Goal: Ask a question: Seek information or help from site administrators or community

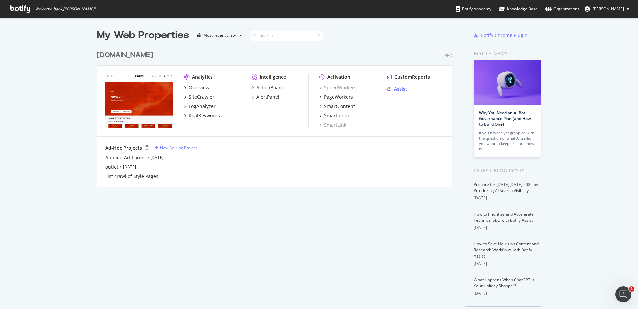
click at [403, 91] on div "Assist" at bounding box center [400, 88] width 13 height 7
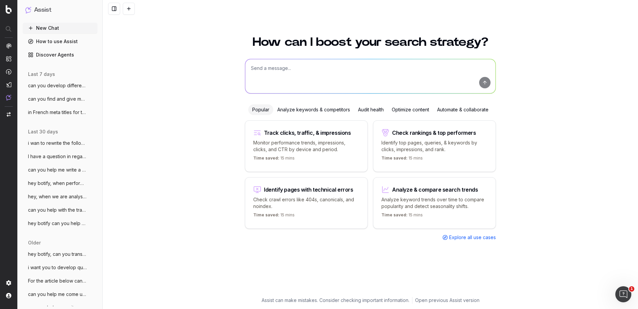
click at [329, 71] on textarea at bounding box center [370, 76] width 250 height 34
click at [50, 82] on span "can you develop different suggestions fo" at bounding box center [57, 85] width 59 height 7
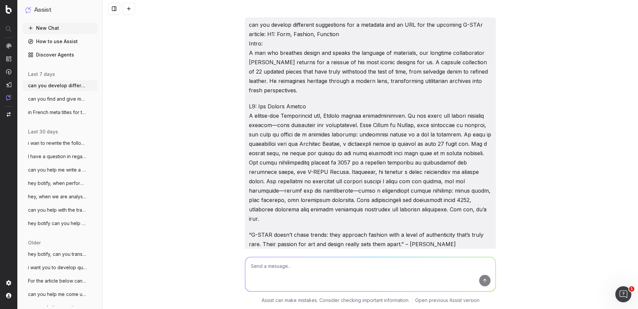
scroll to position [915, 0]
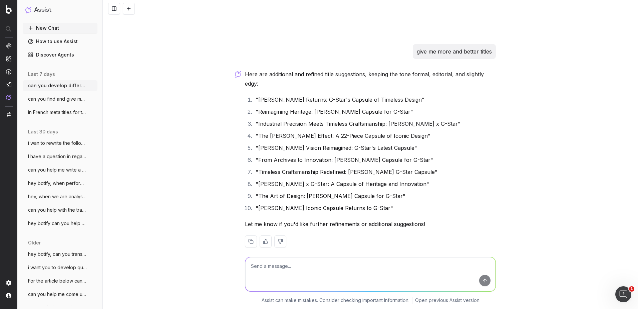
click at [287, 265] on textarea at bounding box center [370, 274] width 250 height 34
drag, startPoint x: 267, startPoint y: 266, endPoint x: 264, endPoint y: 270, distance: 4.3
click at [267, 266] on textarea at bounding box center [370, 274] width 250 height 34
type textarea "In this description can we put somewhere 2025"
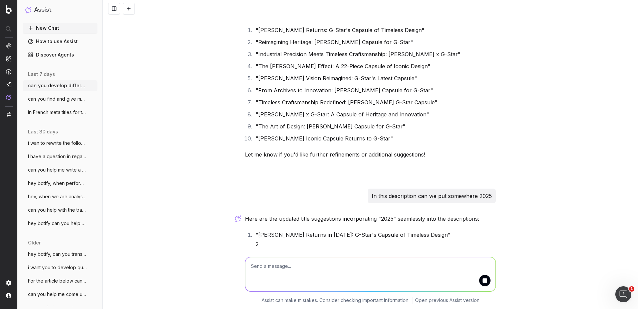
click at [264, 270] on textarea at bounding box center [370, 274] width 250 height 34
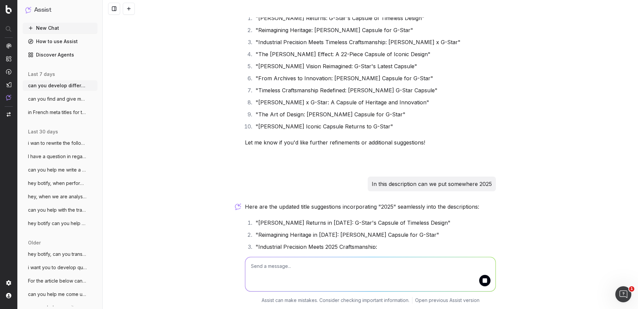
paste textarea " Learn more about [PERSON_NAME] 22-piece capsule for G-STAR, where timeless cr…"
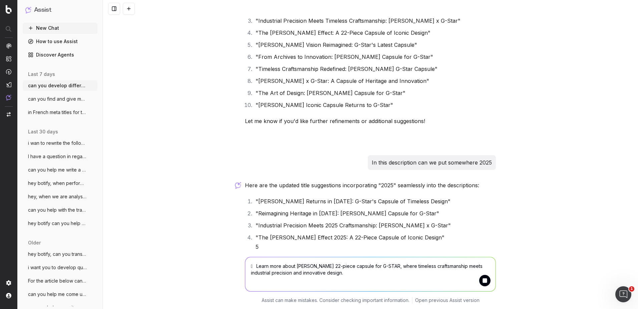
scroll to position [1020, 0]
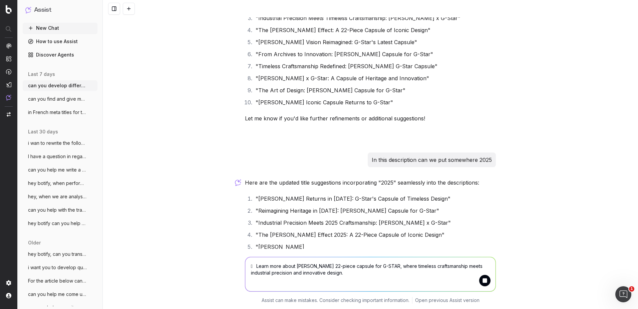
click at [252, 264] on textarea " Learn more about [PERSON_NAME] 22-piece capsule for G-STAR, where timeless cr…" at bounding box center [370, 274] width 250 height 34
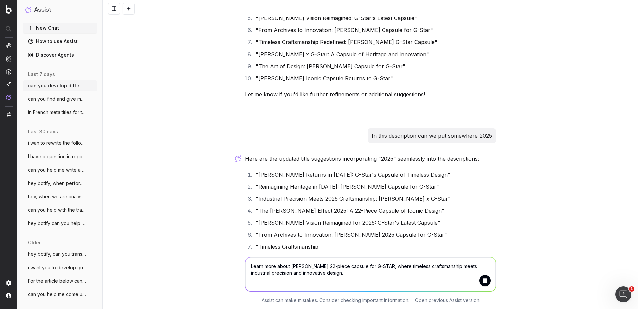
type textarea "Learn more about [PERSON_NAME] 22-piece capsule for G-STAR, where timeless craf…"
click at [485, 285] on button "submit" at bounding box center [485, 279] width 11 height 11
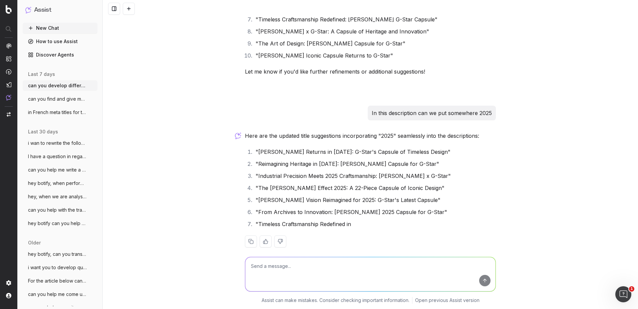
click at [309, 279] on textarea at bounding box center [370, 274] width 250 height 34
paste textarea " Learn more about [PERSON_NAME] 22-piece capsule for G-STAR, where timeless cr…"
type textarea " Learn more about [PERSON_NAME] 22-piece capsule for G-STAR, where timeless cr…"
click at [485, 278] on button "submit" at bounding box center [485, 279] width 11 height 11
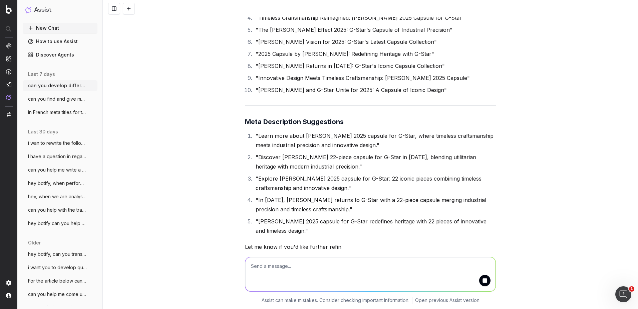
scroll to position [1460, 0]
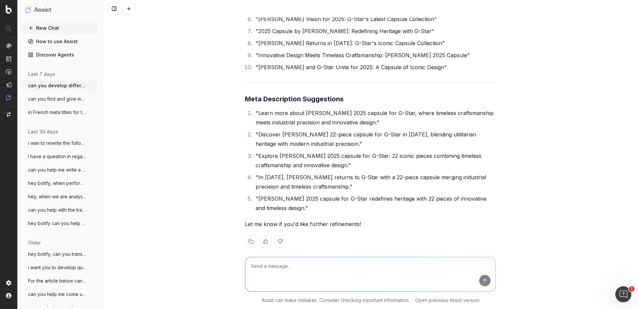
click at [326, 263] on textarea at bounding box center [370, 274] width 250 height 34
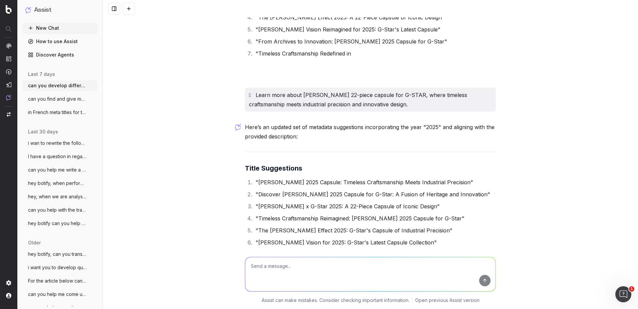
scroll to position [1227, 0]
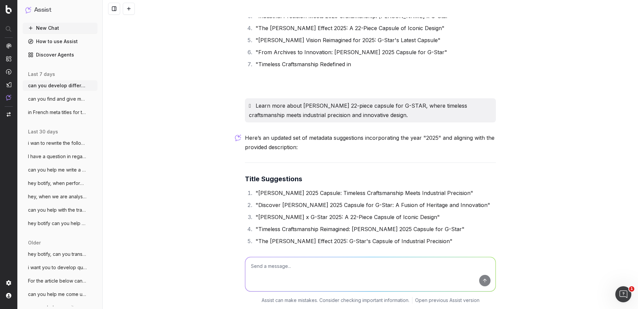
click at [296, 266] on textarea at bounding box center [370, 274] width 250 height 34
click at [426, 265] on textarea "also can we somehow incorporate denim in the title, no need for the year her" at bounding box center [370, 274] width 250 height 34
paste textarea " Learn more about [PERSON_NAME] 22-piece capsule for G-STAR, where timeless cr…"
type textarea "also can we somehow incorporate denim in the title, no need for the year here: …"
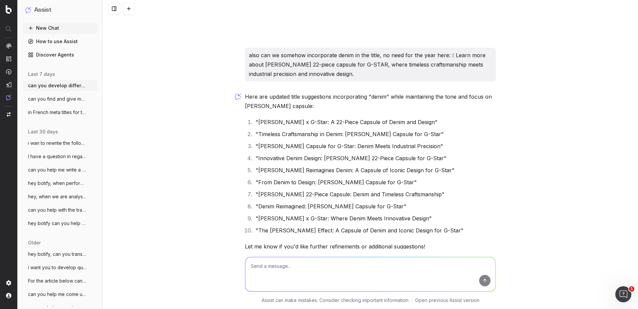
scroll to position [1659, 0]
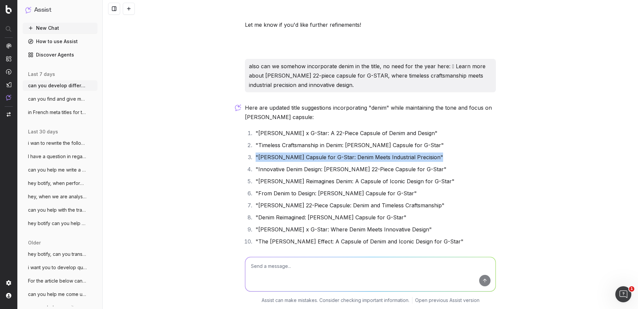
drag, startPoint x: 435, startPoint y: 146, endPoint x: 254, endPoint y: 152, distance: 181.1
click at [254, 152] on li ""[PERSON_NAME] Capsule for G-Star: Denim Meets Industrial Precision"" at bounding box center [375, 156] width 242 height 9
copy li ""[PERSON_NAME] Capsule for G-Star: Denim Meets Industrial Precision""
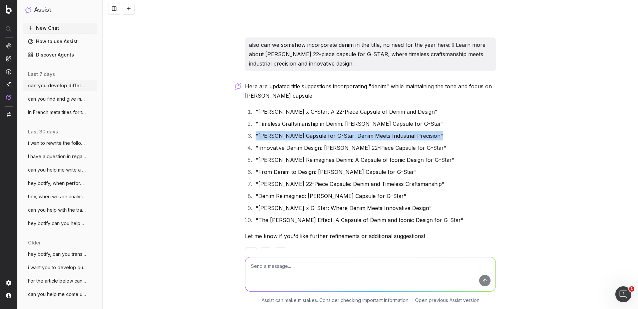
scroll to position [1693, 0]
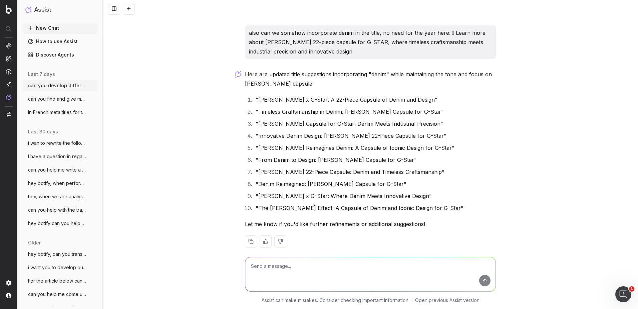
click at [305, 276] on textarea at bounding box center [370, 274] width 250 height 34
paste textarea "The Power of Purposeful Design"
click at [359, 269] on textarea "can you put 2025 in this meta description:" at bounding box center [370, 274] width 250 height 34
paste textarea " Learn more about [PERSON_NAME] 22-piece capsule for G-STAR, where timeless cr…"
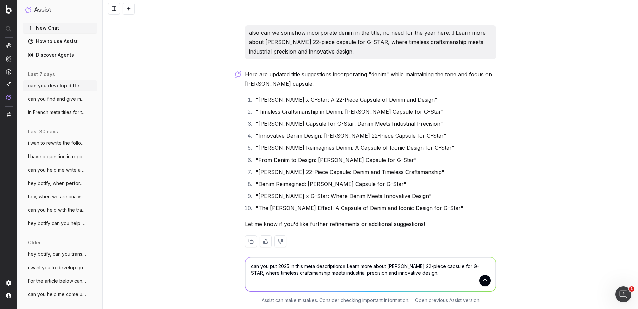
click at [348, 267] on textarea "can you put 2025 in this meta description:  Learn more about [PERSON_NAME] 22-…" at bounding box center [370, 274] width 250 height 34
type textarea "can you put 2025 in this meta description: Learn more about [PERSON_NAME] 22-pi…"
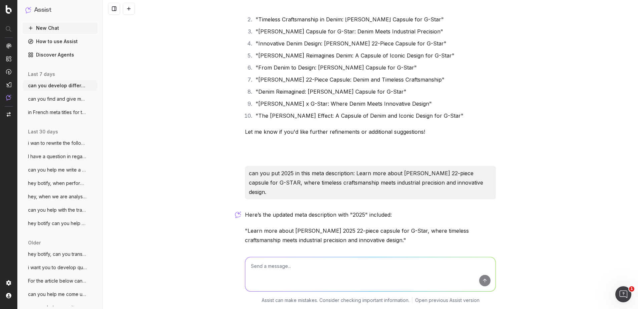
scroll to position [1808, 0]
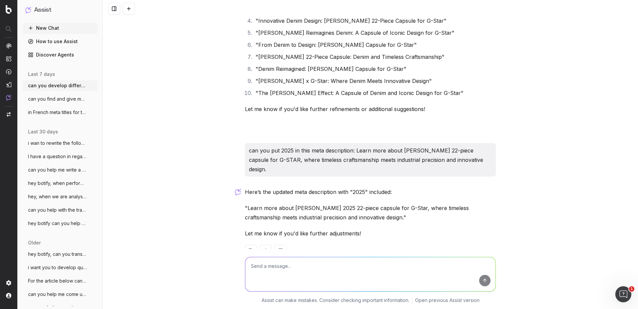
click at [334, 269] on textarea at bounding box center [370, 274] width 250 height 34
type textarea "no make it more natural"
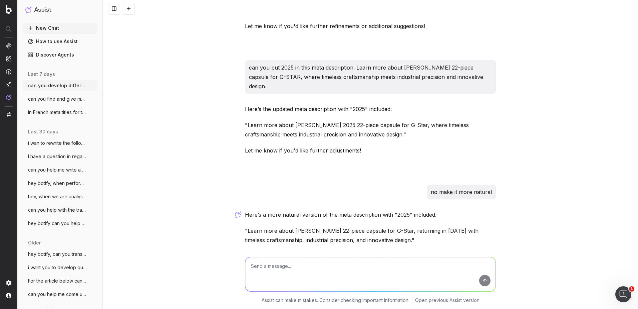
scroll to position [1913, 0]
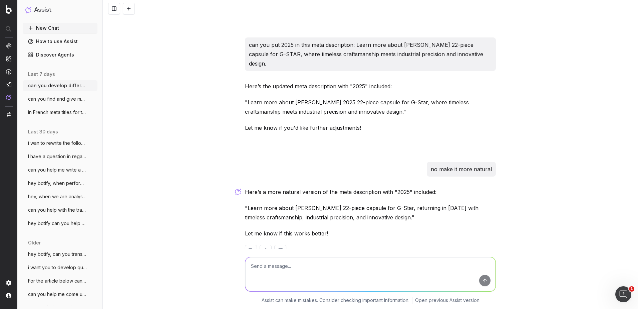
click at [310, 261] on textarea at bounding box center [370, 274] width 250 height 34
type textarea "no can we put it somewhere where we indicate that this is the 2025 capsule"
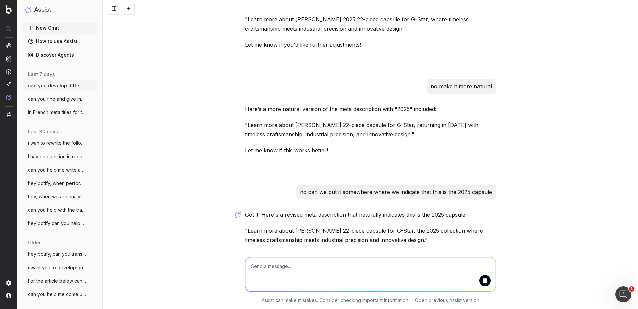
scroll to position [2019, 0]
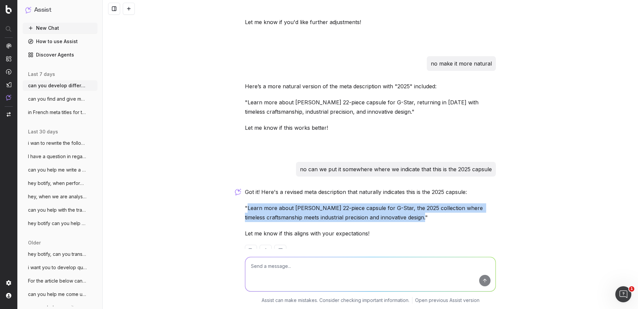
drag, startPoint x: 425, startPoint y: 198, endPoint x: 246, endPoint y: 191, distance: 179.1
click at [246, 203] on p ""Learn more about [PERSON_NAME] 22-piece capsule for G-Star, the 2025 collectio…" at bounding box center [370, 212] width 251 height 19
copy p "Learn more about [PERSON_NAME] 22-piece capsule for G-Star, the 2025 collection…"
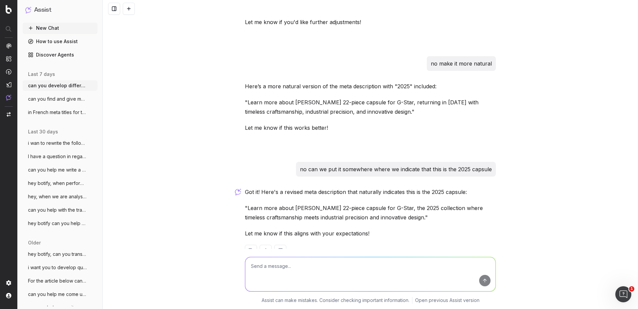
click at [313, 260] on textarea at bounding box center [370, 274] width 250 height 34
paste textarea "Learn more about [PERSON_NAME] 22-piece capsule for G-STAR in [DATE], where tim…"
type textarea "is this correct: Learn more about [PERSON_NAME] 22-piece capsule for G-STAR in …"
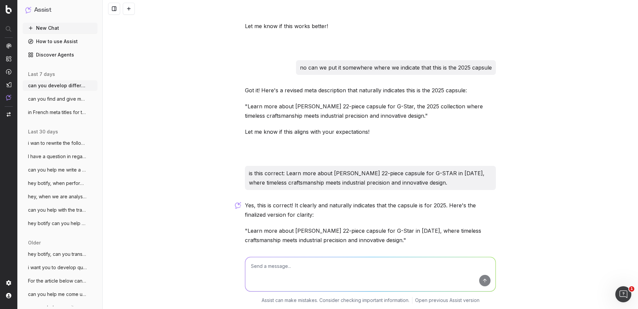
scroll to position [2143, 0]
